Goal: Information Seeking & Learning: Learn about a topic

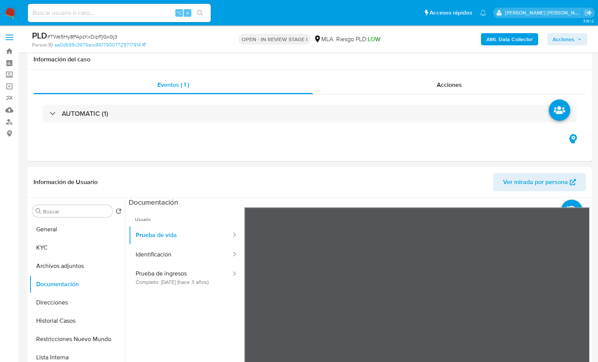
select select "10"
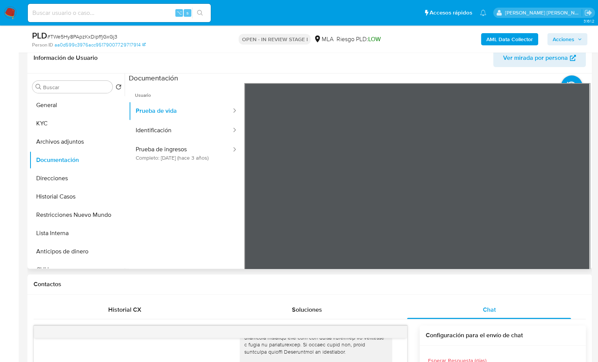
scroll to position [123, 0]
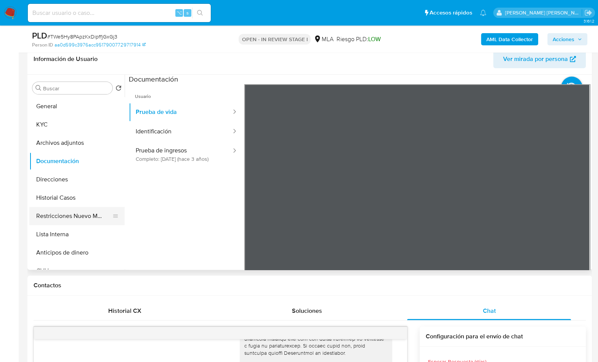
click at [75, 217] on button "Restricciones Nuevo Mundo" at bounding box center [73, 216] width 89 height 18
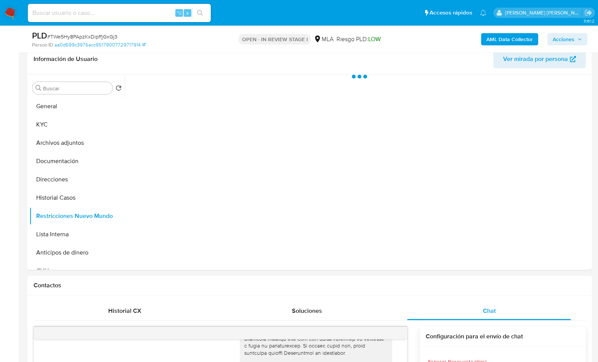
click at [496, 37] on b "AML Data Collector" at bounding box center [510, 39] width 47 height 12
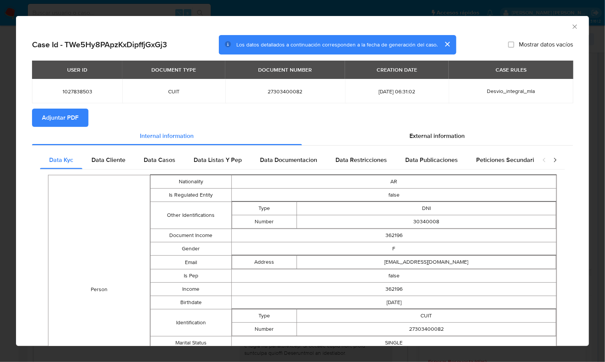
click at [81, 120] on button "Adjuntar PDF" at bounding box center [60, 118] width 56 height 18
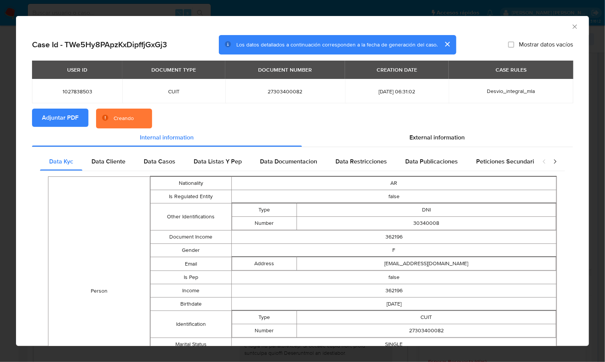
click at [235, 114] on section "Adjuntar PDF Creando" at bounding box center [302, 119] width 541 height 20
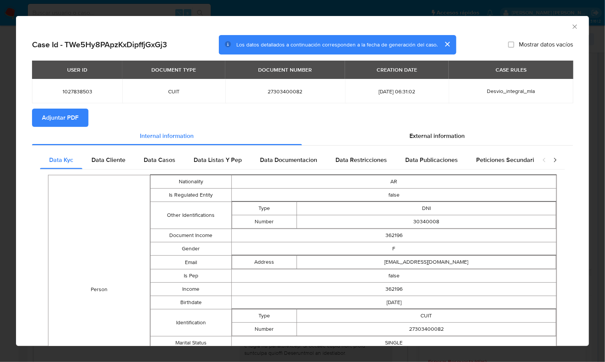
click at [571, 27] on icon "Cerrar ventana" at bounding box center [575, 27] width 8 height 8
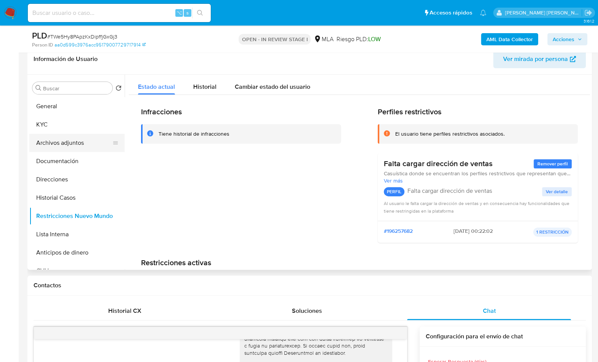
click at [81, 143] on button "Archivos adjuntos" at bounding box center [73, 143] width 89 height 18
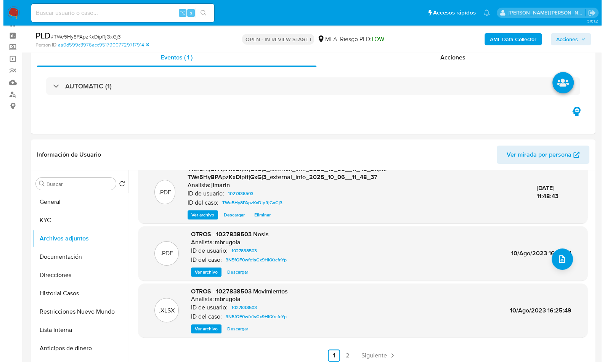
scroll to position [0, 0]
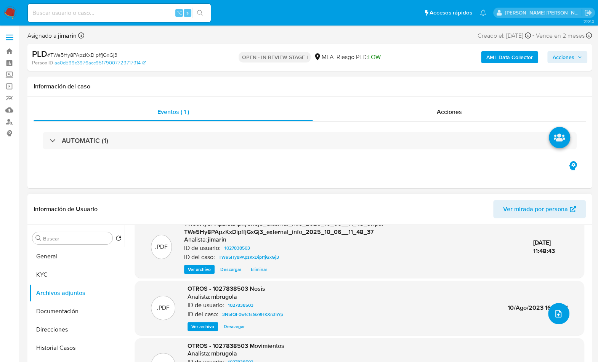
click at [554, 312] on icon "upload-file" at bounding box center [558, 313] width 9 height 9
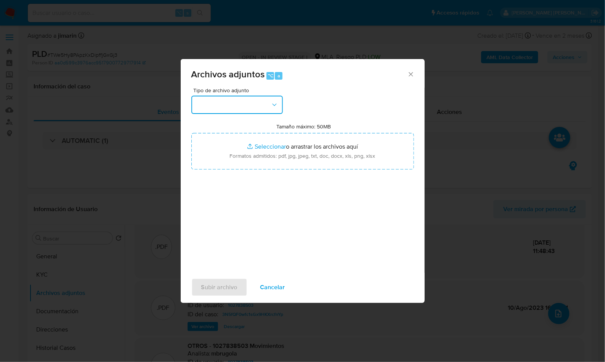
click at [258, 106] on button "button" at bounding box center [237, 105] width 92 height 18
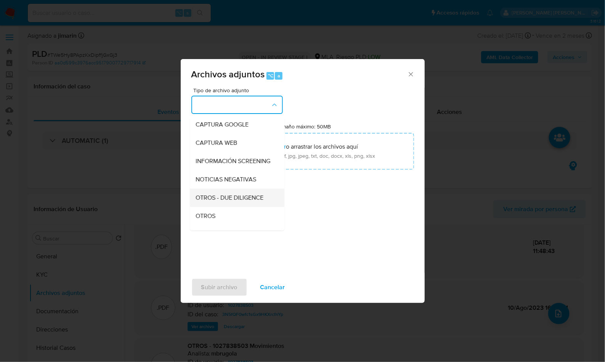
scroll to position [64, 0]
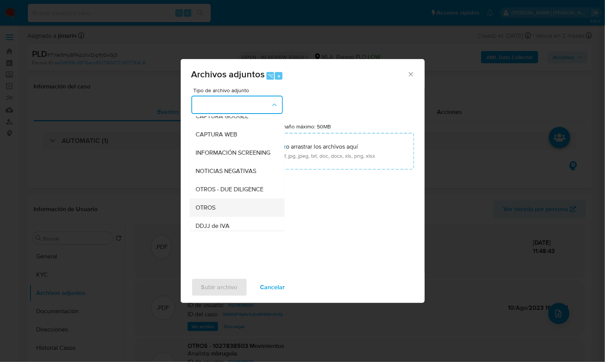
click at [207, 217] on div "OTROS" at bounding box center [235, 208] width 78 height 18
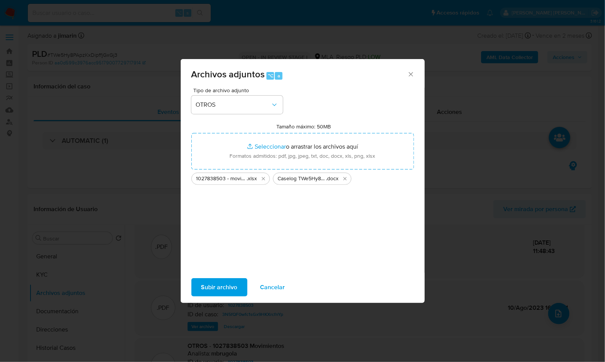
click at [222, 290] on span "Subir archivo" at bounding box center [219, 287] width 36 height 17
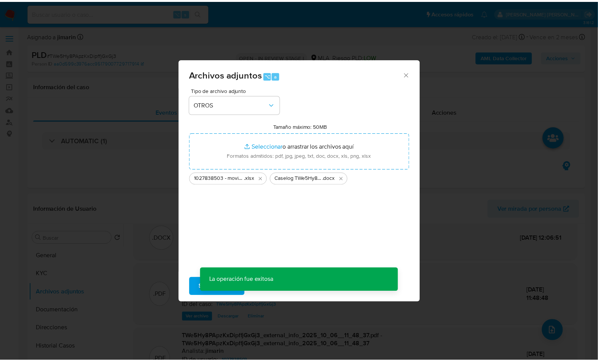
scroll to position [62, 0]
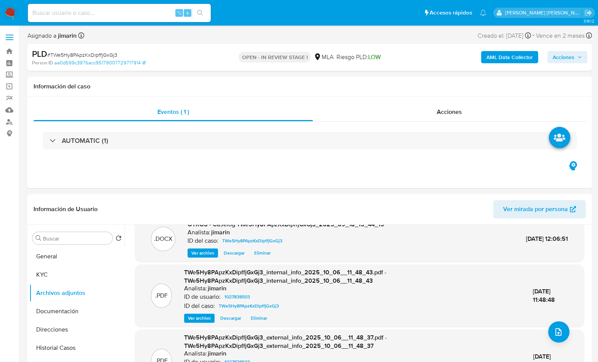
click at [571, 56] on span "Acciones" at bounding box center [564, 57] width 22 height 12
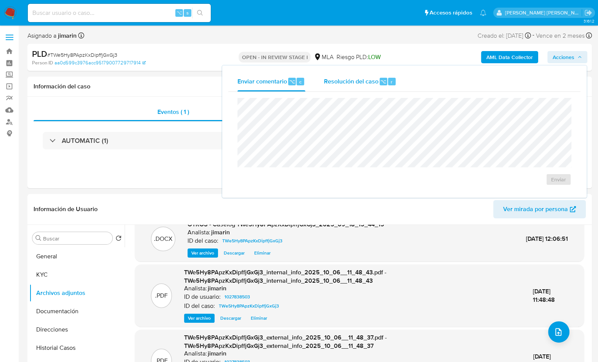
click at [393, 78] on div "r" at bounding box center [392, 82] width 8 height 8
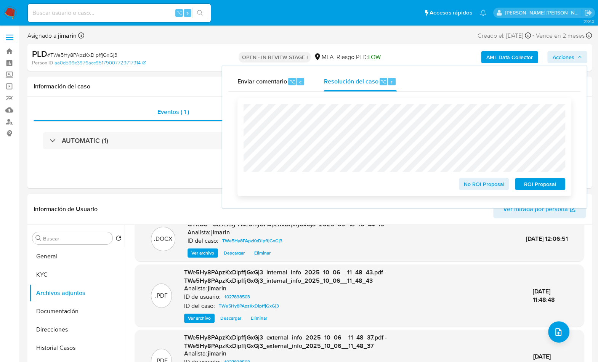
click at [471, 182] on span "No ROI Proposal" at bounding box center [485, 184] width 40 height 11
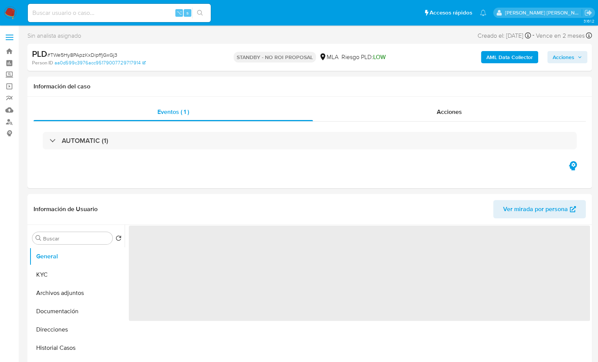
select select "10"
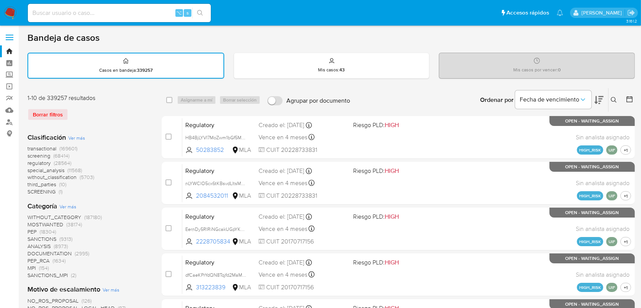
click at [611, 97] on icon at bounding box center [614, 100] width 6 height 6
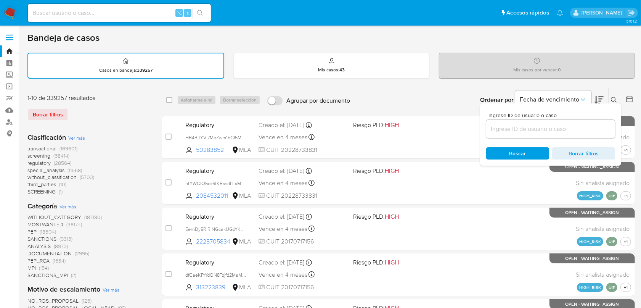
click at [551, 130] on input at bounding box center [550, 129] width 129 height 10
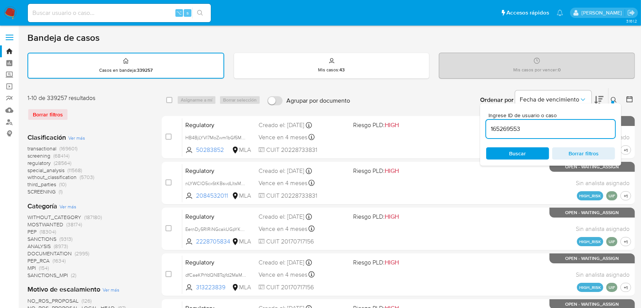
type input "165269553"
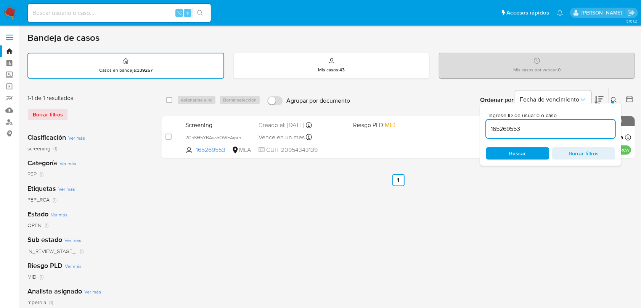
click at [615, 98] on icon at bounding box center [614, 100] width 6 height 6
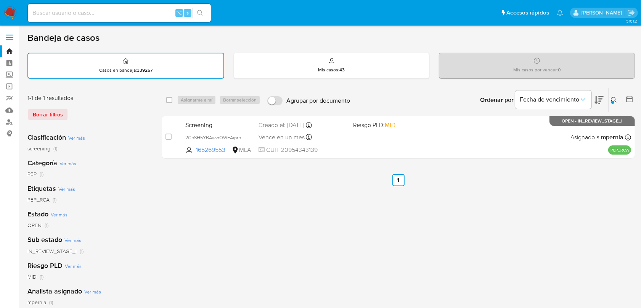
click at [276, 222] on div "select-all-cases-checkbox Asignarme a mí Borrar selección Agrupar por documento…" at bounding box center [398, 255] width 473 height 335
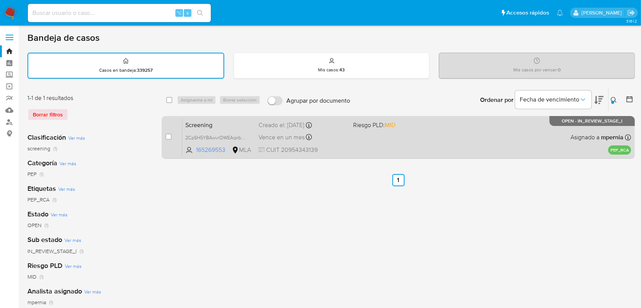
click at [495, 126] on div "Screening 2CpSH5YBAwvrOWEAiprbGCYp 165269553 MLA Riesgo PLD: MID Creado el: 22/…" at bounding box center [406, 137] width 449 height 39
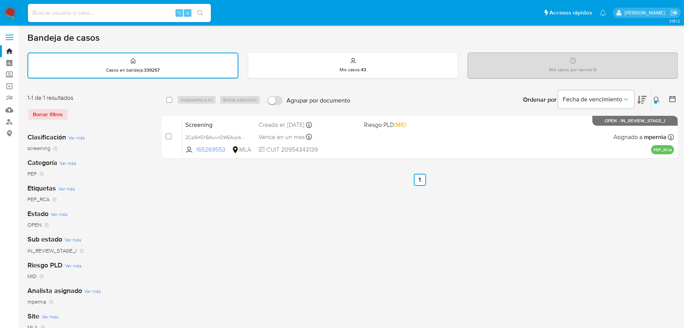
click at [307, 218] on div "select-all-cases-checkbox Asignarme a mí Borrar selección Agrupar por documento…" at bounding box center [420, 255] width 516 height 335
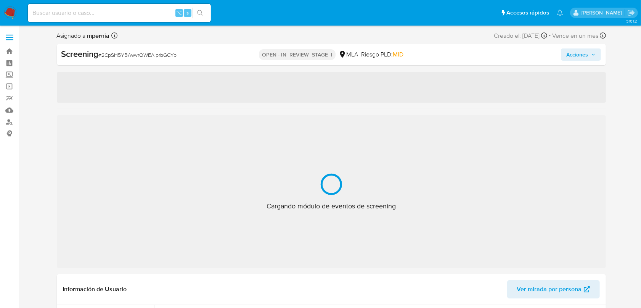
select select "10"
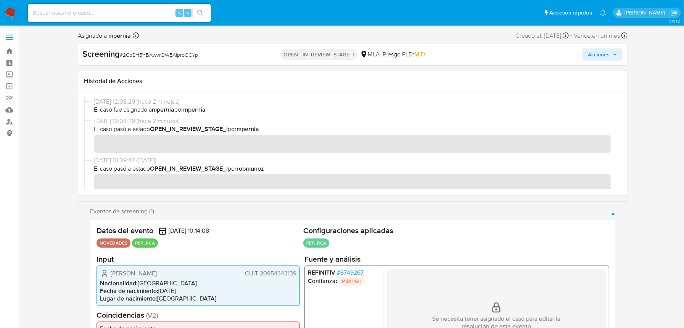
click at [617, 55] on button "Acciones" at bounding box center [602, 54] width 40 height 12
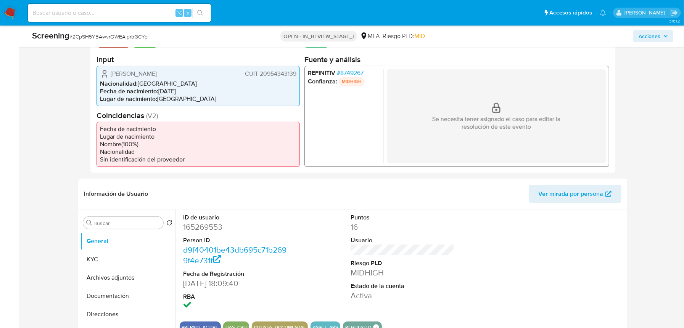
scroll to position [178, 0]
click at [108, 270] on button "KYC" at bounding box center [124, 260] width 89 height 18
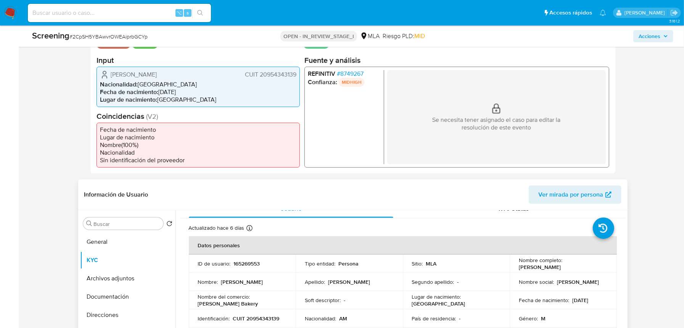
scroll to position [16, 0]
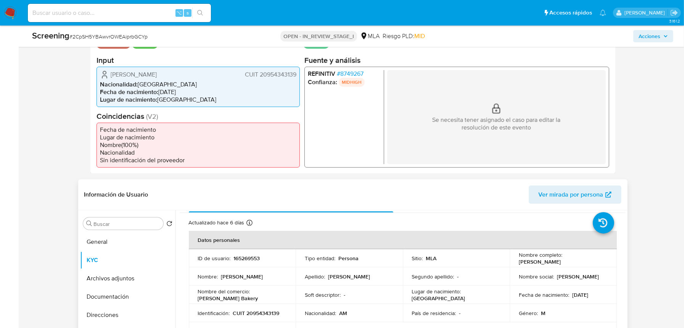
drag, startPoint x: 514, startPoint y: 264, endPoint x: 566, endPoint y: 265, distance: 51.9
click at [566, 265] on td "Nombre completo : [PERSON_NAME]" at bounding box center [563, 258] width 107 height 18
copy p "[PERSON_NAME]"
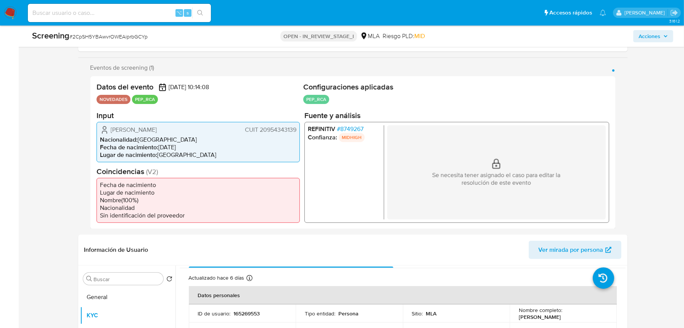
scroll to position [115, 0]
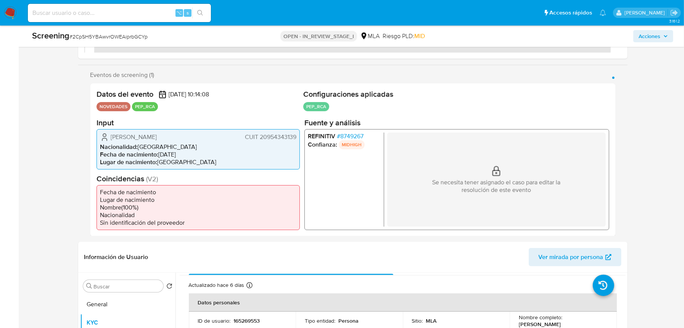
click at [274, 137] on span "CUIT 20954343139" at bounding box center [269, 137] width 51 height 8
click at [285, 189] on ul "Fecha de nacimiento Lugar de nacimiento Nombre ( 100 %) Nacionalidad Sin identi…" at bounding box center [197, 207] width 203 height 45
click at [262, 252] on header "Información de Usuario Ver mirada por persona" at bounding box center [352, 257] width 537 height 18
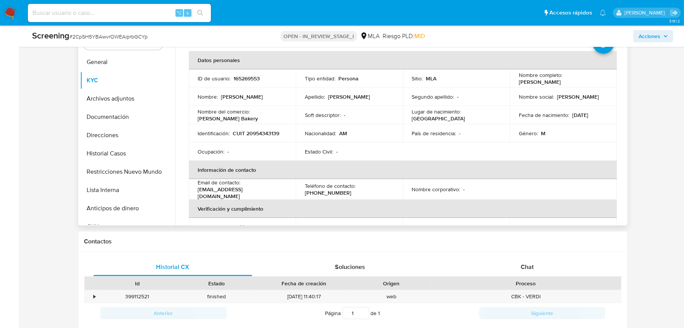
scroll to position [18, 0]
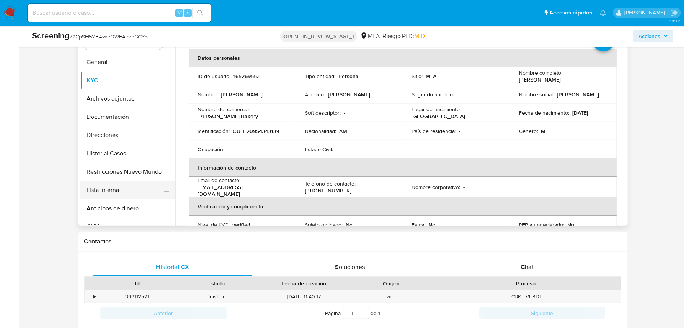
click at [117, 195] on button "Lista Interna" at bounding box center [124, 190] width 89 height 18
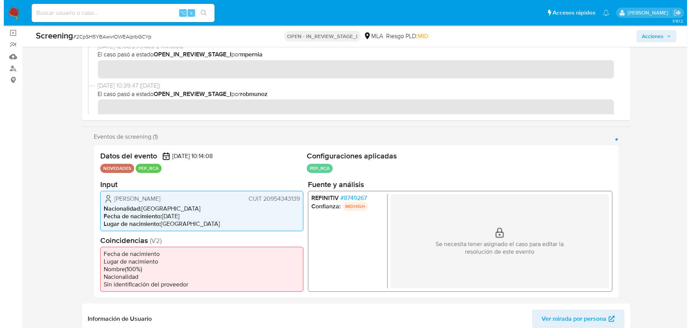
scroll to position [29, 0]
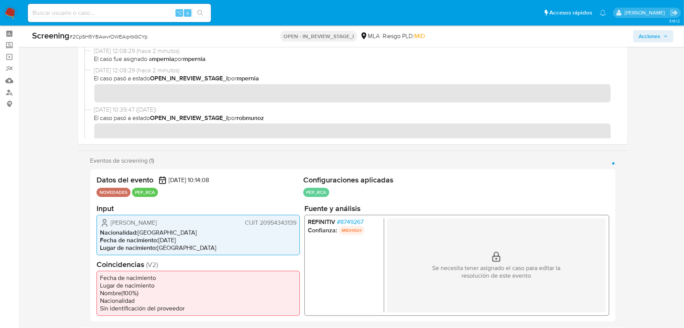
click at [351, 223] on span "# 8749267" at bounding box center [349, 222] width 27 height 8
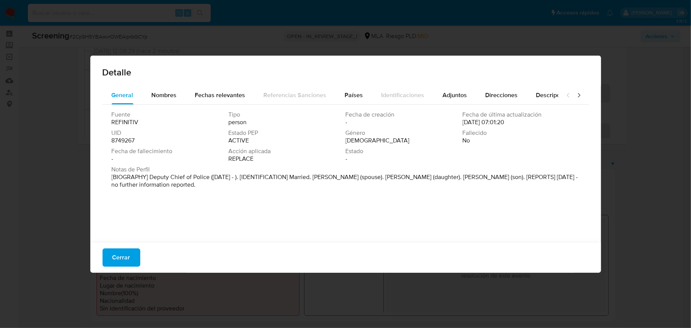
click at [342, 185] on p "[BIOGRAPHY] Deputy Chief of Police ([DATE] - ). [IDENTIFICATION] Married. [PERS…" at bounding box center [345, 181] width 467 height 15
click at [277, 186] on p "[BIOGRAPHY] Deputy Chief of Police ([DATE] - ). [IDENTIFICATION] Married. [PERS…" at bounding box center [345, 181] width 467 height 15
click at [277, 178] on p "[BIOGRAPHY] Deputy Chief of Police ([DATE] - ). [IDENTIFICATION] Married. [PERS…" at bounding box center [345, 181] width 467 height 15
click at [360, 180] on p "[BIOGRAPHY] Deputy Chief of Police ([DATE] - ). [IDENTIFICATION] Married. [PERS…" at bounding box center [345, 181] width 467 height 15
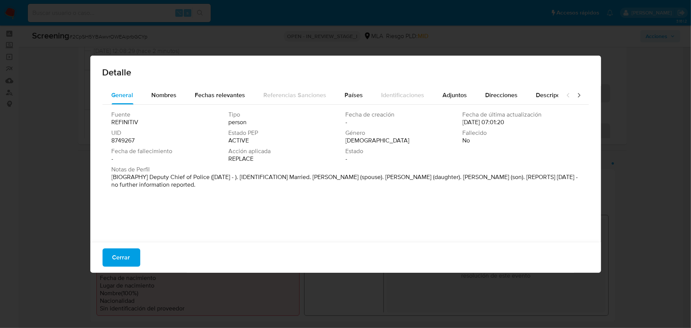
click at [379, 180] on p "[BIOGRAPHY] Deputy Chief of Police ([DATE] - ). [IDENTIFICATION] Married. [PERS…" at bounding box center [345, 181] width 467 height 15
click at [378, 191] on div "Notas de Perfil [BIOGRAPHY] Deputy Chief of Police ([DATE] - ). [IDENTIFICATION…" at bounding box center [346, 179] width 468 height 26
click at [347, 93] on span "Países" at bounding box center [354, 95] width 18 height 9
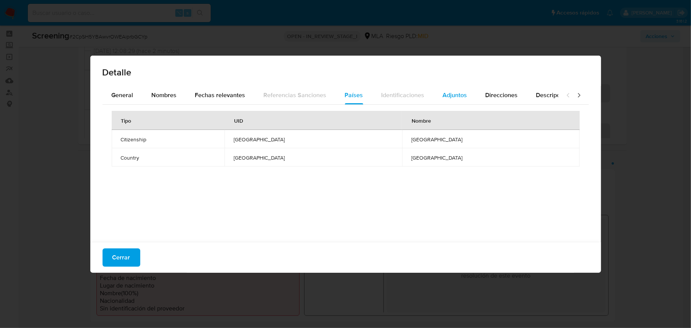
click at [448, 93] on span "Adjuntos" at bounding box center [455, 95] width 24 height 9
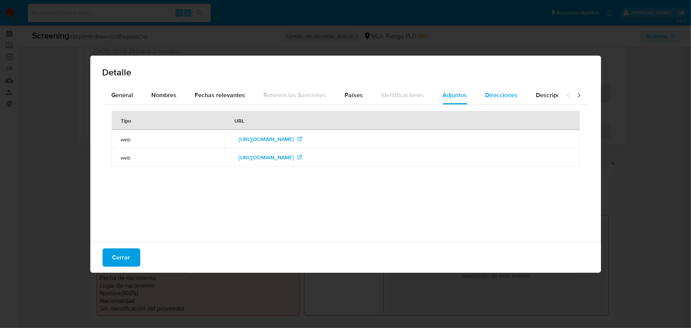
click at [503, 94] on span "Direcciones" at bounding box center [502, 95] width 32 height 9
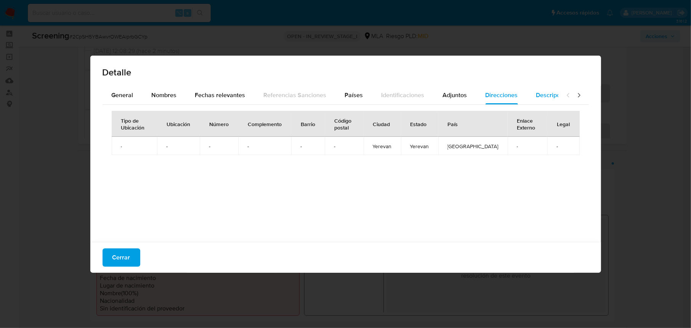
click at [542, 93] on span "Descripciones" at bounding box center [556, 95] width 39 height 9
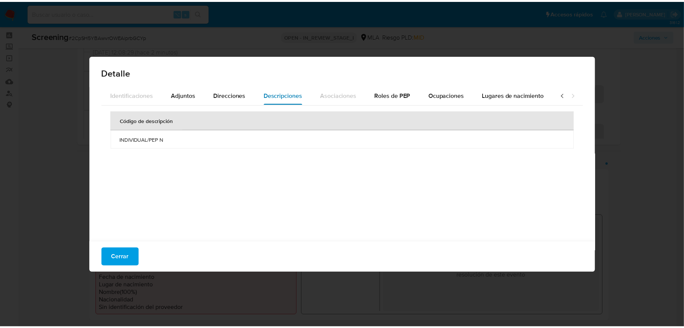
scroll to position [0, 272]
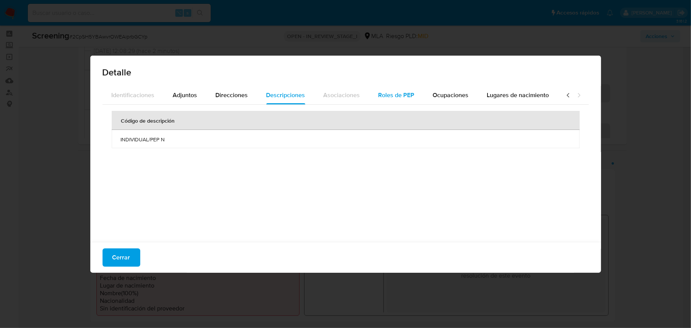
click at [391, 97] on span "Roles de PEP" at bounding box center [397, 95] width 36 height 9
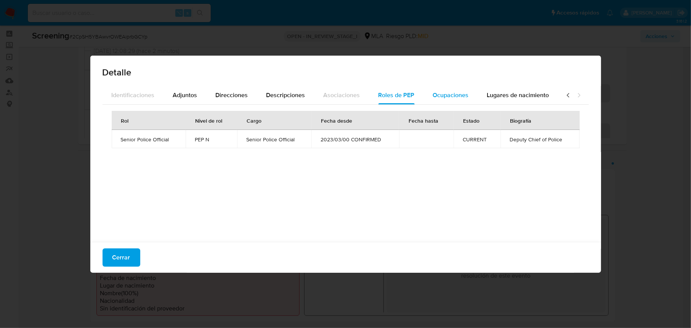
click at [444, 98] on span "Ocupaciones" at bounding box center [451, 95] width 36 height 9
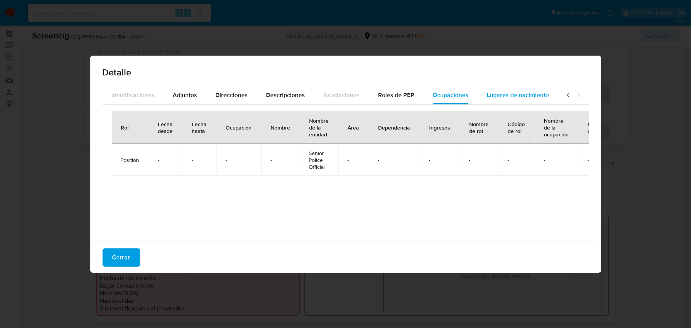
click at [496, 98] on span "Lugares de nacimiento" at bounding box center [518, 95] width 62 height 9
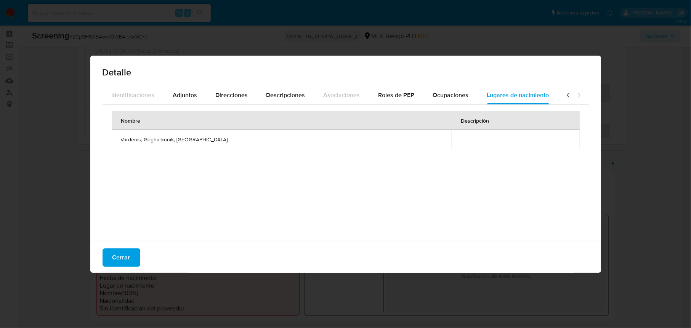
click at [140, 250] on div "Cerrar" at bounding box center [345, 257] width 511 height 31
click at [134, 251] on button "Cerrar" at bounding box center [122, 258] width 38 height 18
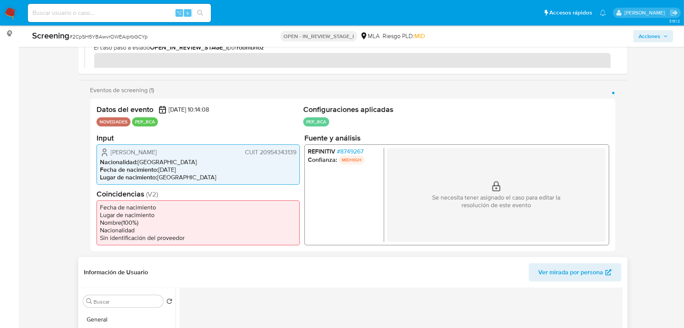
scroll to position [295, 0]
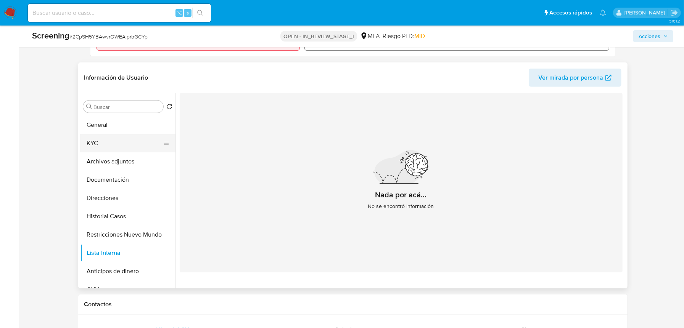
click at [103, 139] on button "KYC" at bounding box center [124, 143] width 89 height 18
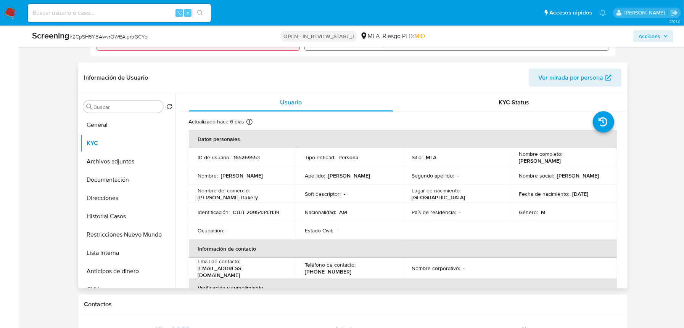
click at [259, 214] on p "CUIT 20954343139" at bounding box center [256, 212] width 47 height 7
copy p "20954343139"
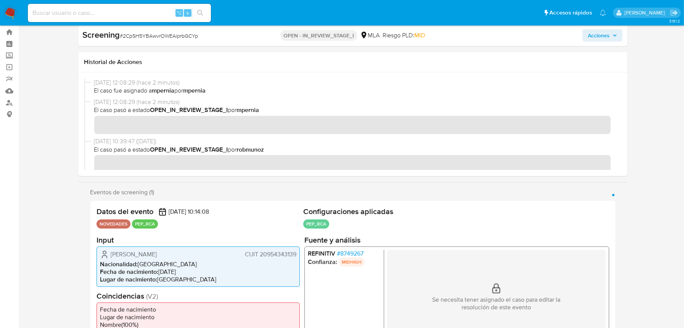
scroll to position [0, 0]
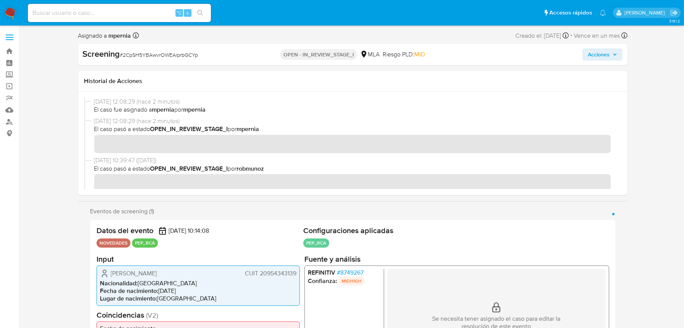
click at [613, 58] on span "Acciones" at bounding box center [602, 54] width 29 height 11
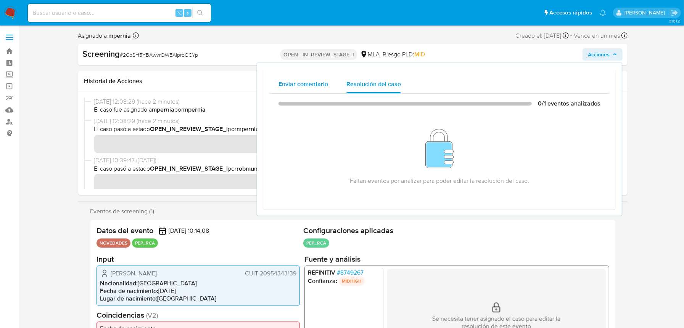
click at [284, 82] on span "Enviar comentario" at bounding box center [303, 84] width 50 height 9
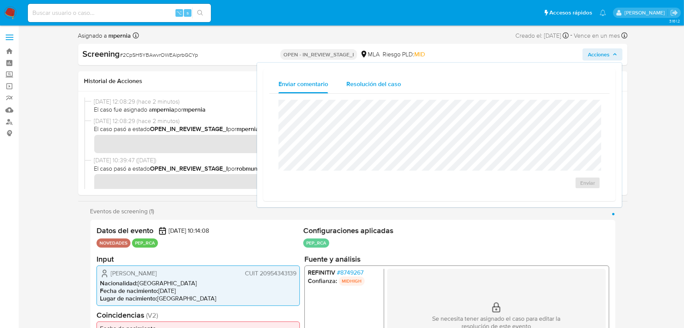
click at [376, 84] on span "Resolución del caso" at bounding box center [373, 84] width 55 height 9
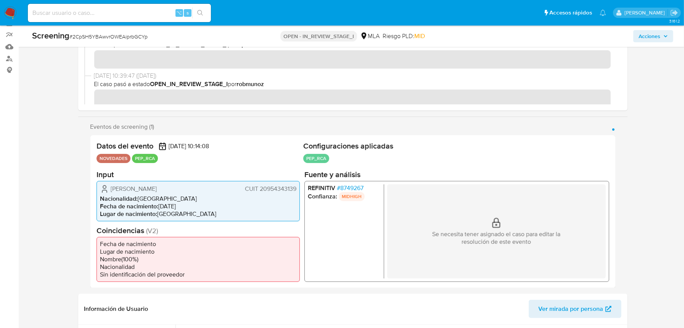
scroll to position [66, 0]
